Goal: Task Accomplishment & Management: Manage account settings

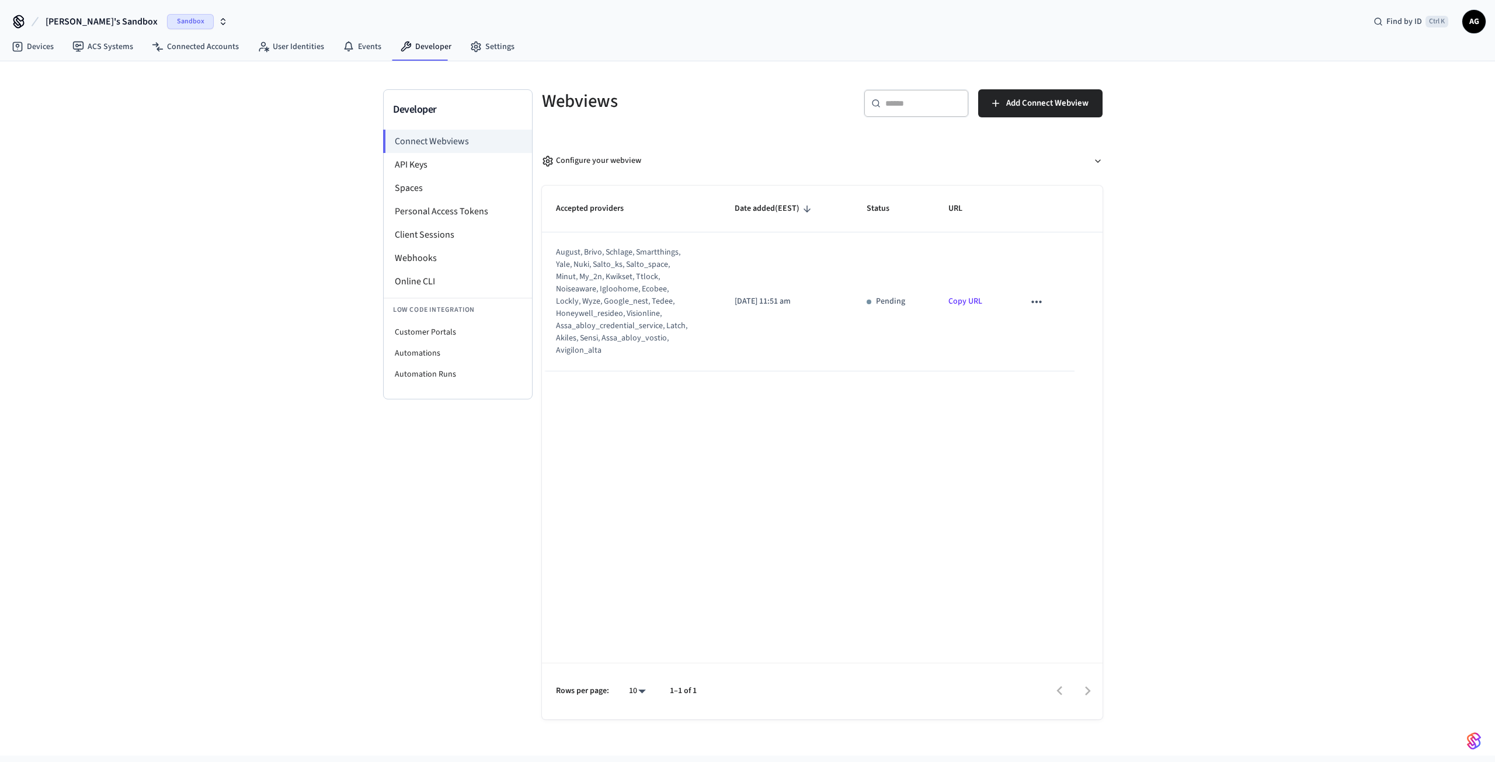
click at [276, 244] on div "Developer Connect Webviews API Keys Spaces Personal Access Tokens Client Sessio…" at bounding box center [747, 408] width 1495 height 694
click at [630, 305] on div "august, brivo, schlage, smartthings, yale, nuki, salto_ks, salto_space, minut, …" at bounding box center [624, 301] width 136 height 110
click at [1036, 301] on icon "sticky table" at bounding box center [1036, 302] width 10 height 2
click at [616, 295] on div at bounding box center [747, 381] width 1495 height 762
click at [966, 301] on link "Copy URL" at bounding box center [966, 302] width 34 height 12
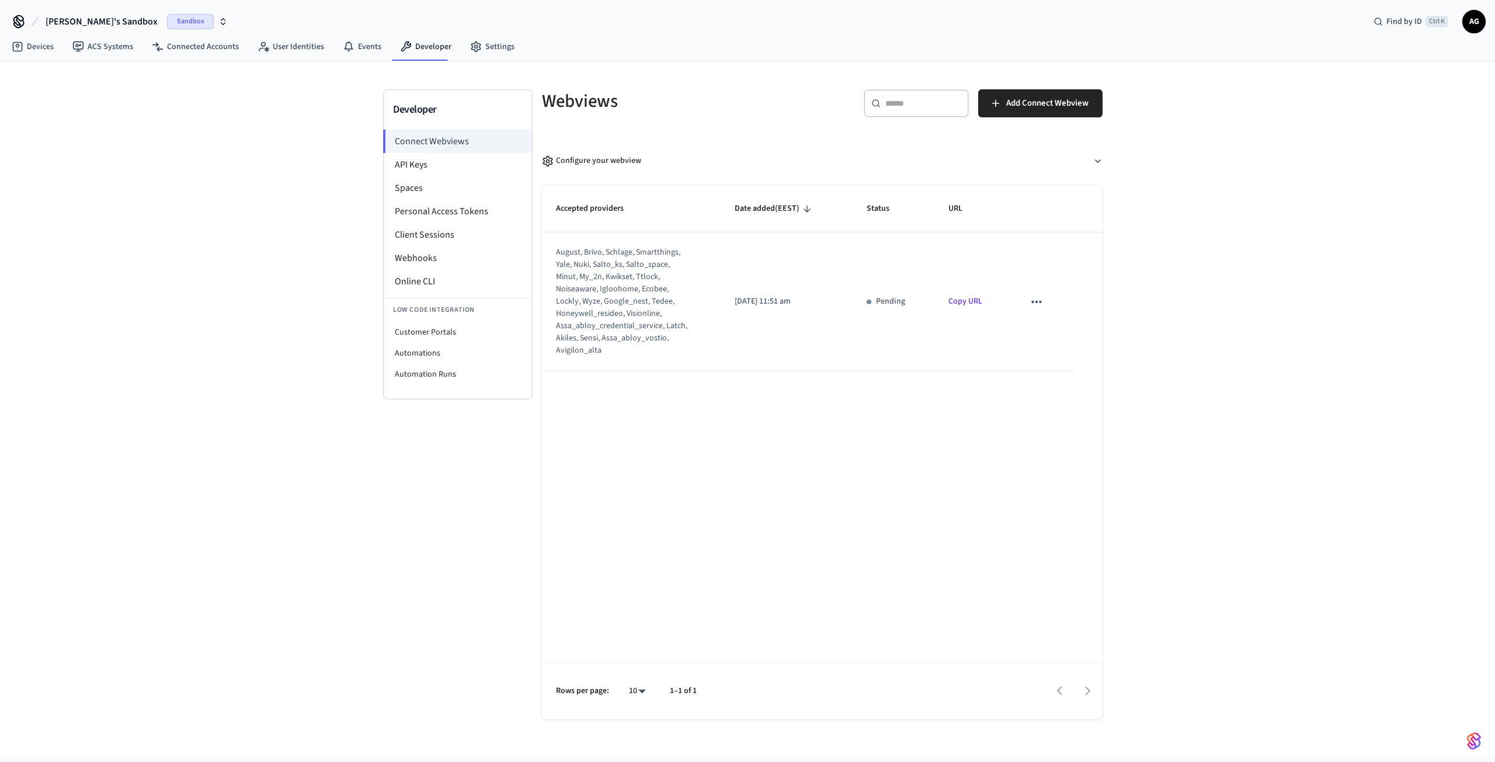
click at [1470, 23] on span "AG" at bounding box center [1474, 21] width 21 height 21
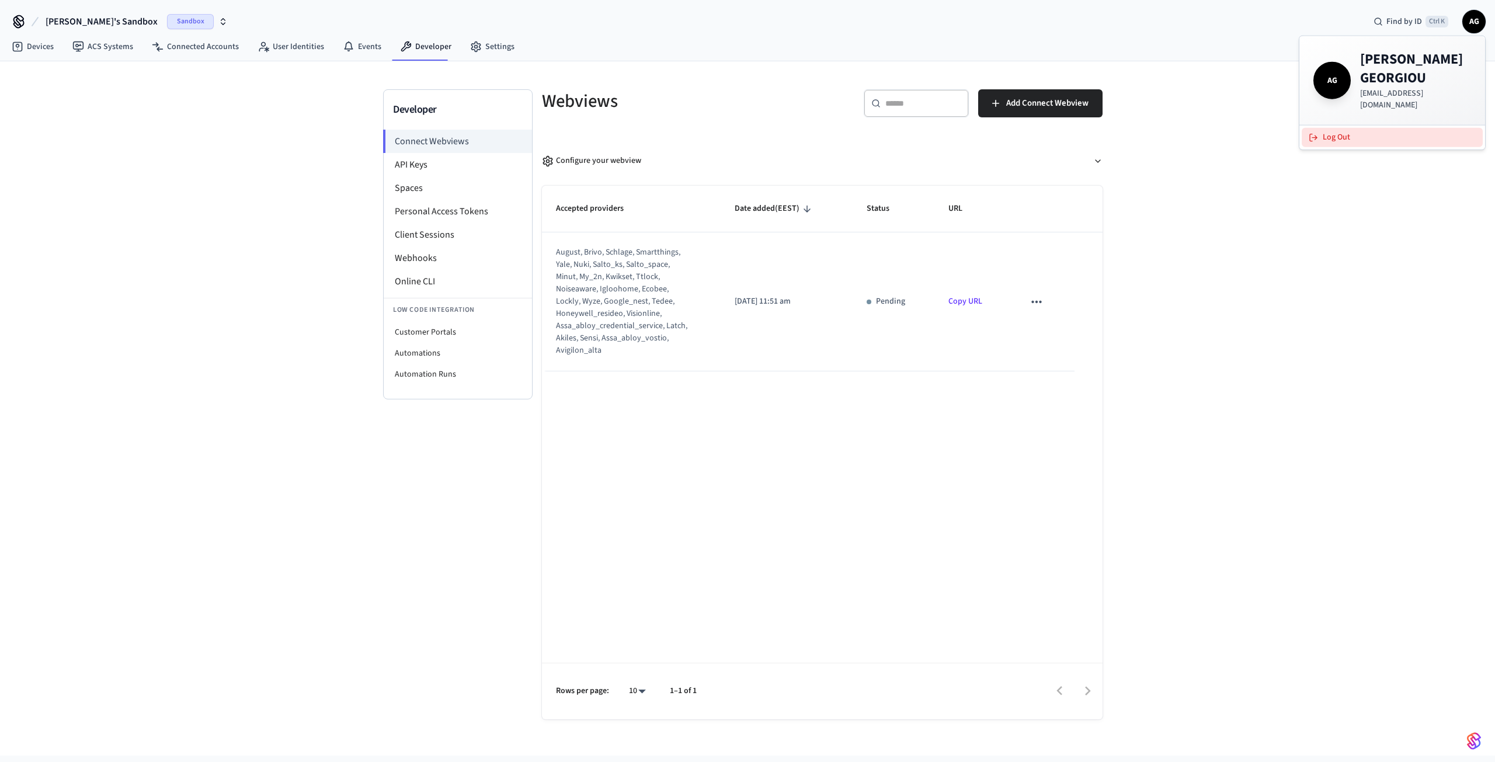
click at [1375, 128] on button "Log Out" at bounding box center [1392, 137] width 181 height 19
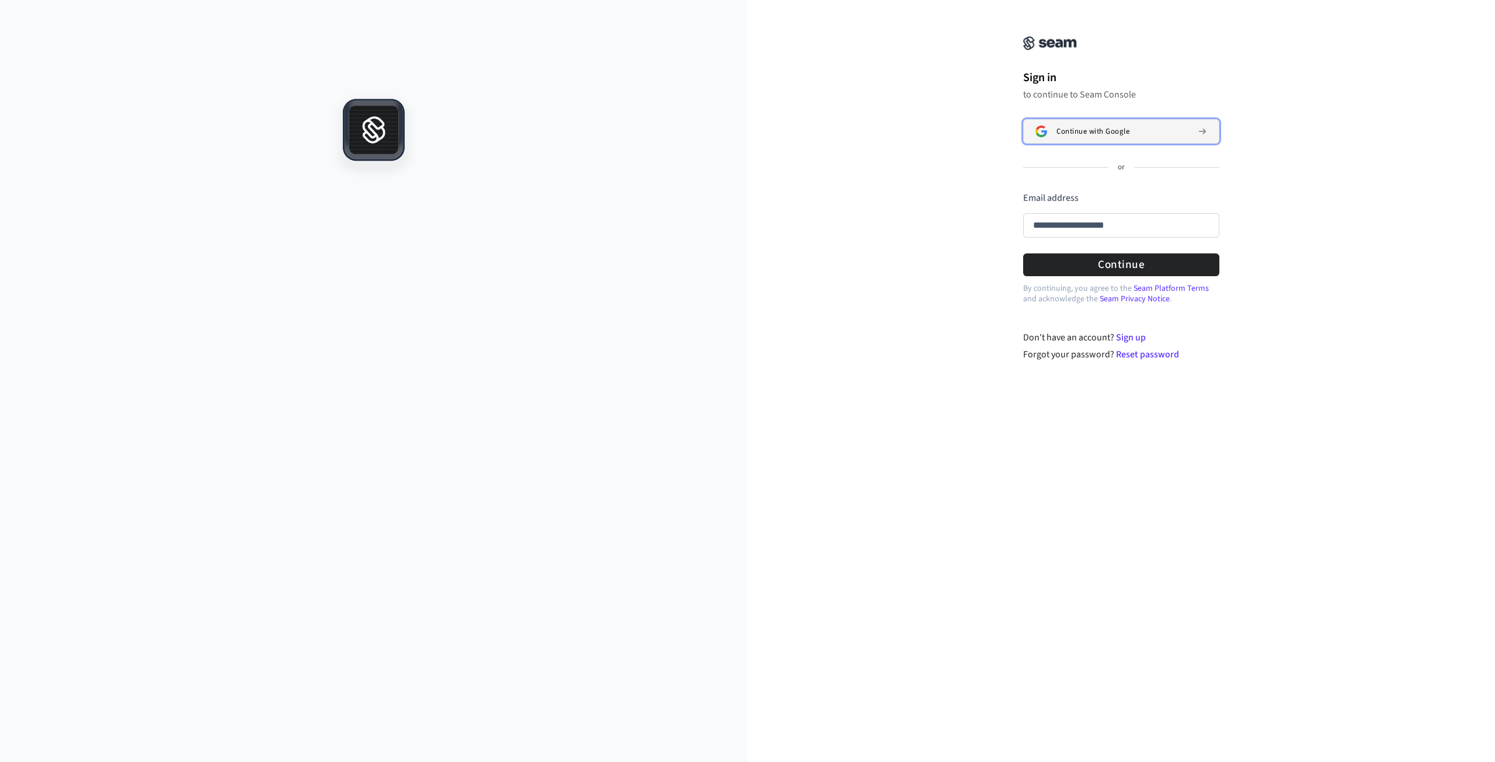
click at [1098, 131] on span "Continue with Google" at bounding box center [1093, 131] width 73 height 9
type input "**********"
